Goal: Task Accomplishment & Management: Manage account settings

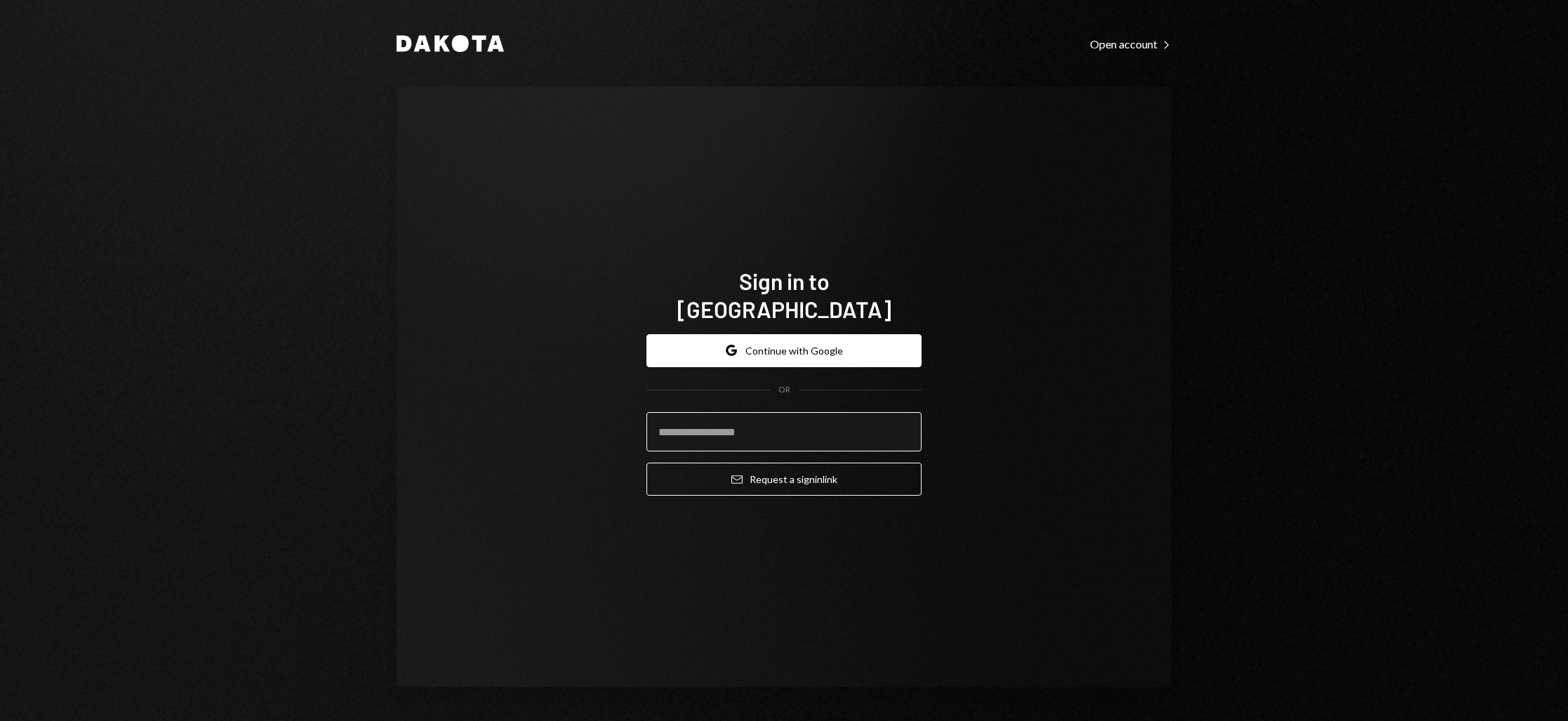
click at [737, 423] on input "email" at bounding box center [784, 432] width 275 height 40
type input "**********"
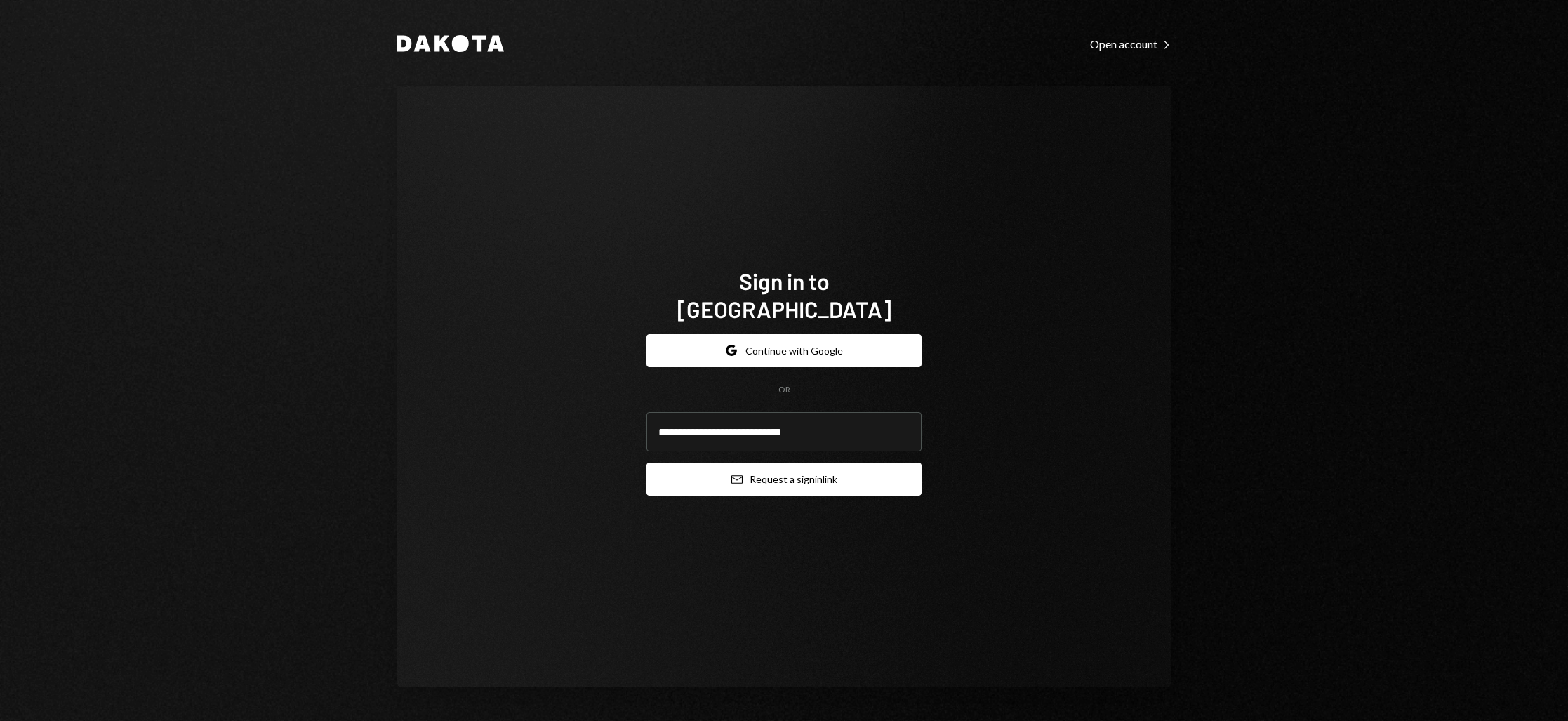
click at [766, 463] on button "Email Request a sign in link" at bounding box center [784, 478] width 275 height 33
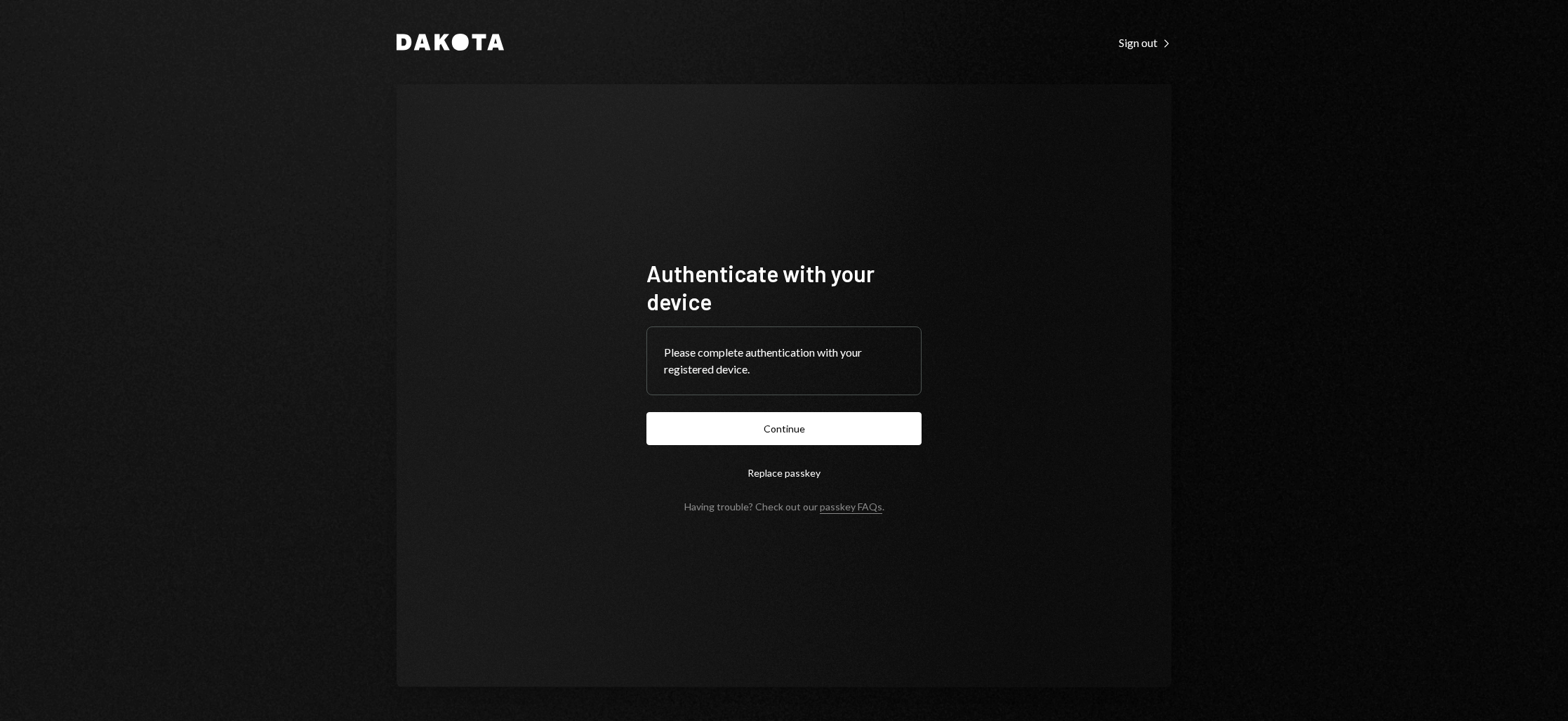
click at [752, 431] on button "Continue" at bounding box center [784, 428] width 275 height 33
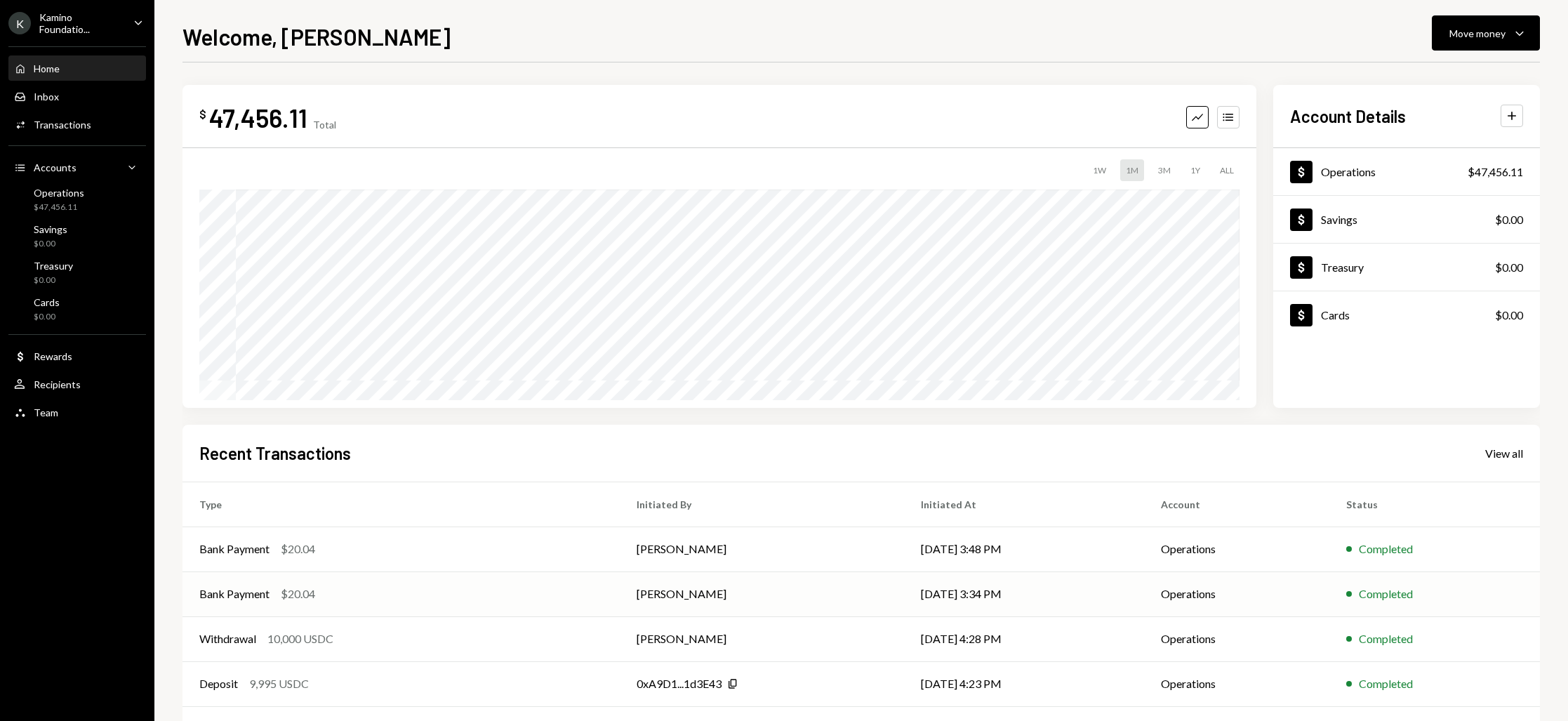
scroll to position [58, 0]
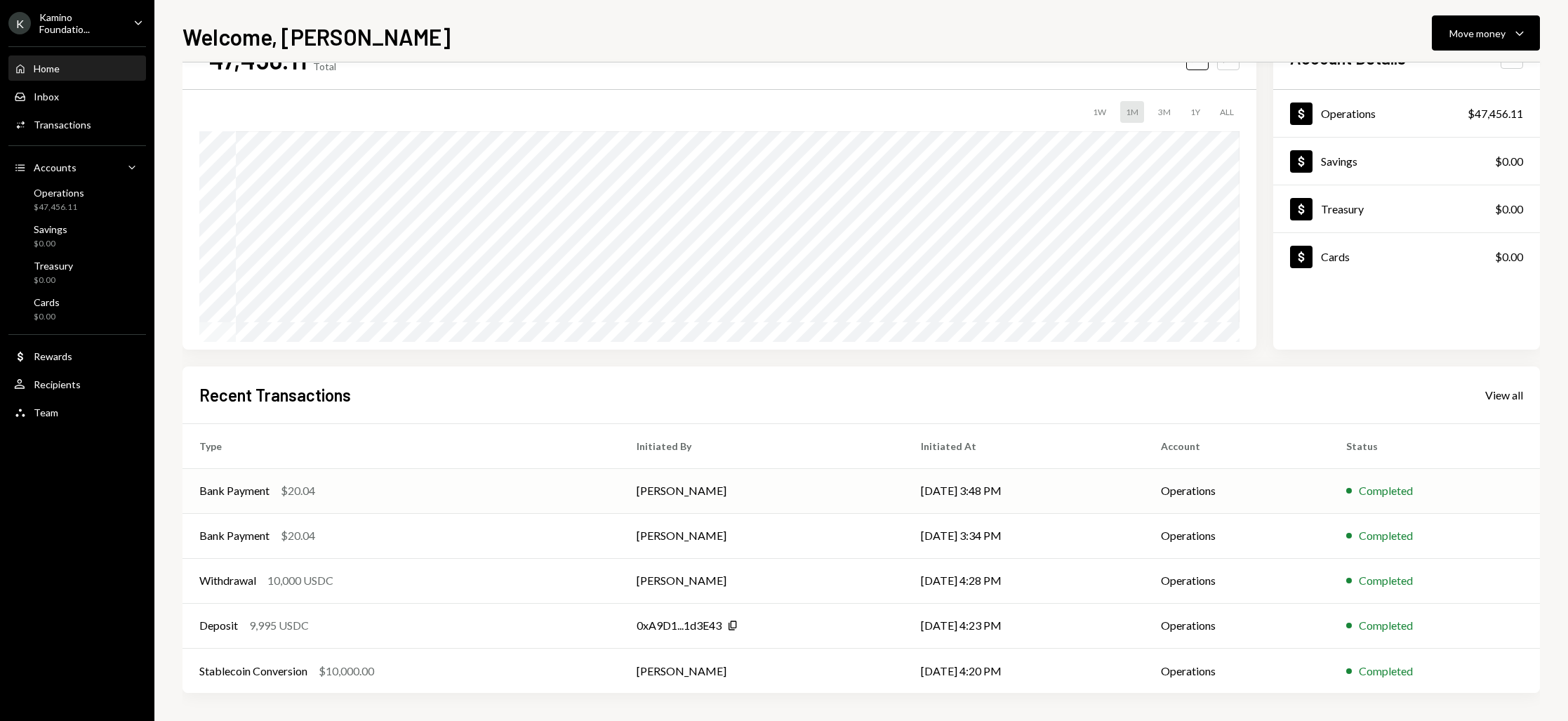
click at [247, 492] on div "Bank Payment" at bounding box center [234, 490] width 70 height 17
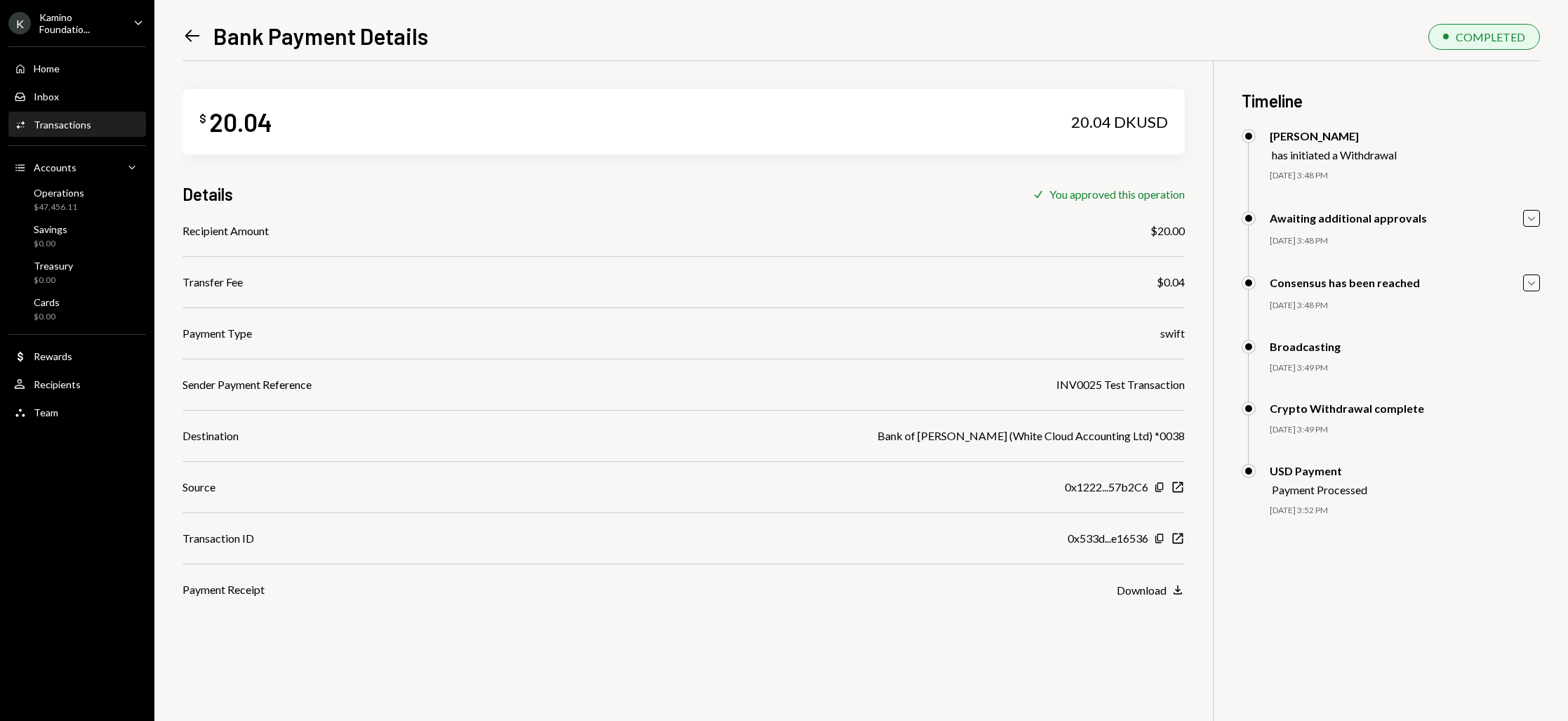
click at [193, 35] on icon "Left Arrow" at bounding box center [192, 36] width 20 height 20
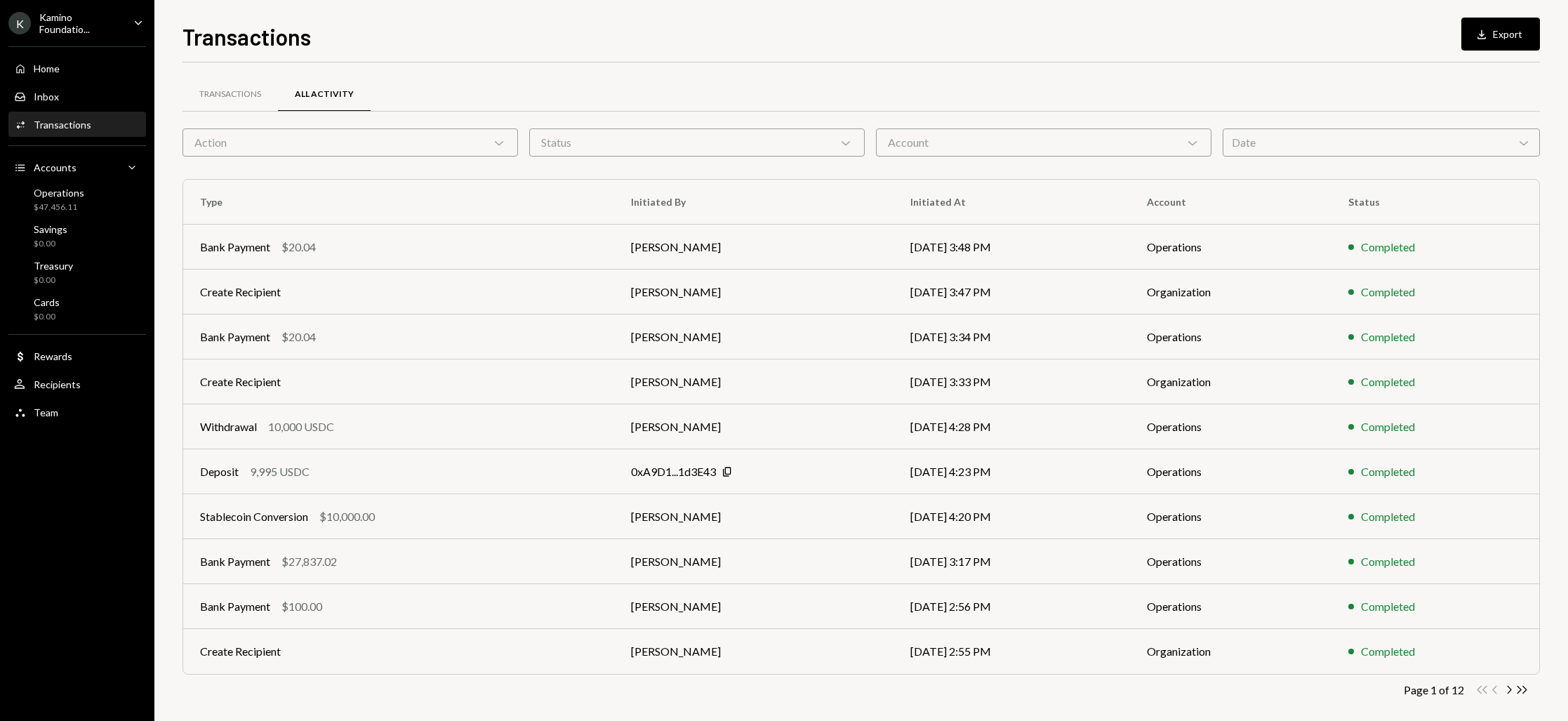
click at [54, 129] on div "Transactions" at bounding box center [62, 125] width 57 height 12
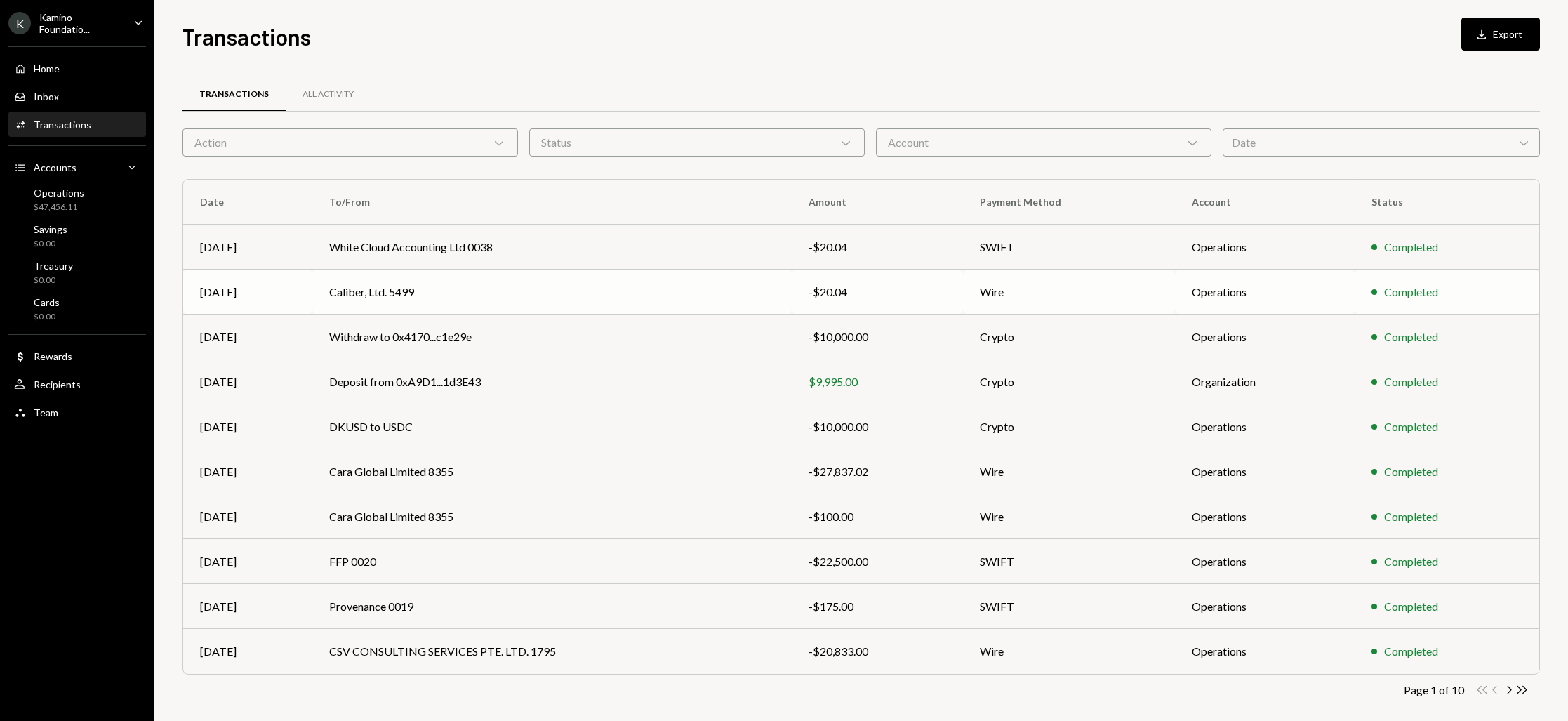
click at [379, 291] on td "Caliber, Ltd. 5499" at bounding box center [552, 291] width 479 height 45
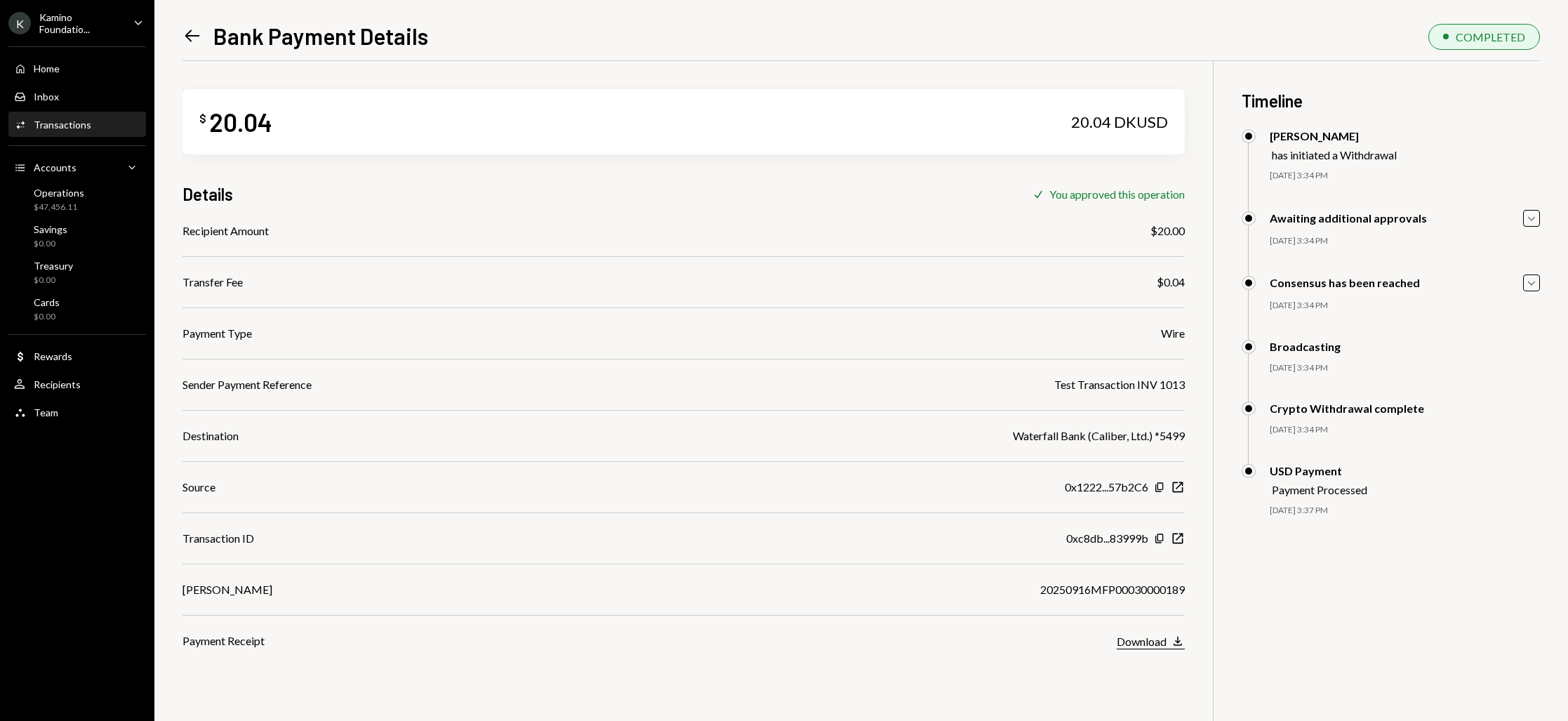
click at [1136, 639] on div "Download" at bounding box center [1141, 641] width 49 height 13
